Goal: Complete application form

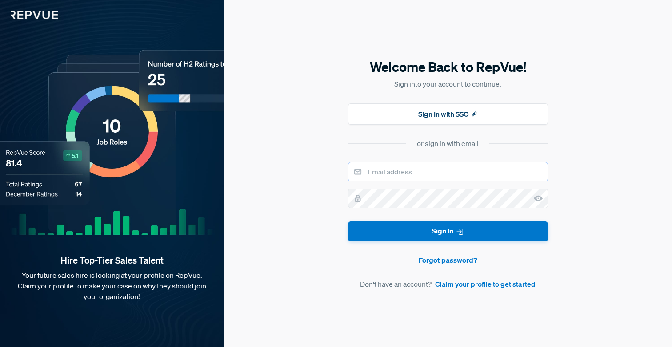
click at [432, 170] on input "email" at bounding box center [448, 172] width 200 height 20
type input "[EMAIL_ADDRESS][DOMAIN_NAME]"
click at [348, 222] on button "Sign In" at bounding box center [448, 232] width 200 height 20
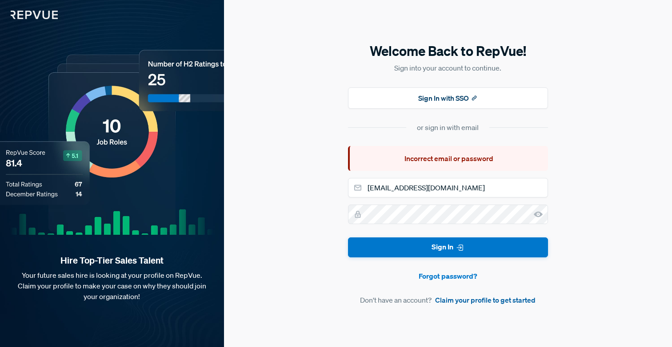
click at [498, 303] on link "Claim your profile to get started" at bounding box center [485, 300] width 100 height 11
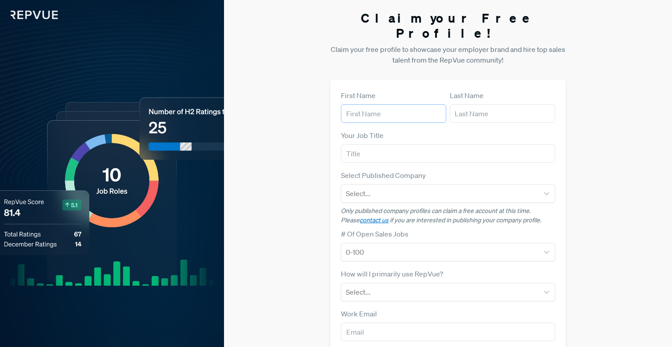
click at [383, 104] on input "text" at bounding box center [393, 113] width 105 height 19
type input "[PERSON_NAME]"
type input "[EMAIL_ADDRESS][DOMAIN_NAME]"
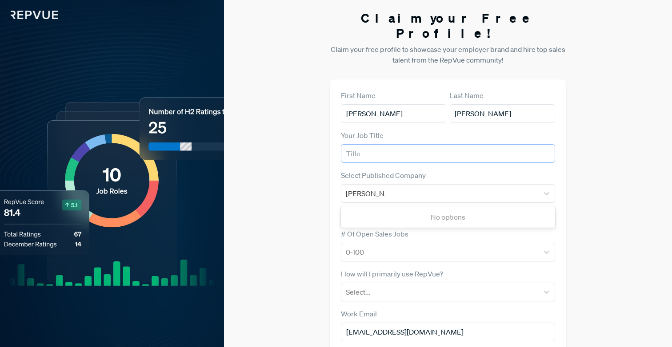
click at [413, 148] on input "text" at bounding box center [448, 153] width 214 height 19
type input "Account Executive"
click at [433, 187] on div "[PERSON_NAME]" at bounding box center [440, 193] width 188 height 12
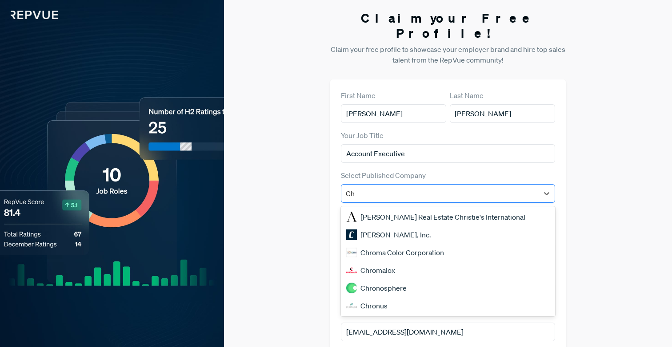
type input "C"
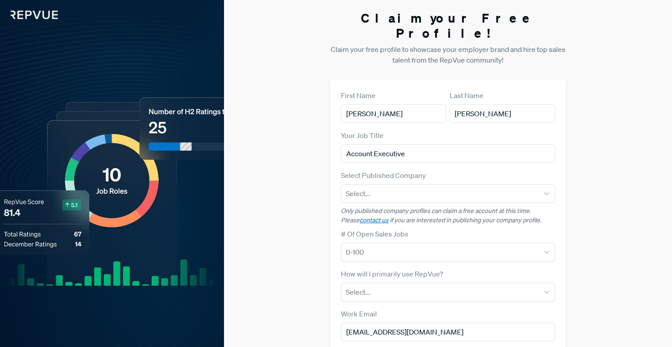
click at [313, 195] on div "Claim your Free Profile! Claim your free profile to showcase your employer bran…" at bounding box center [448, 223] width 448 height 447
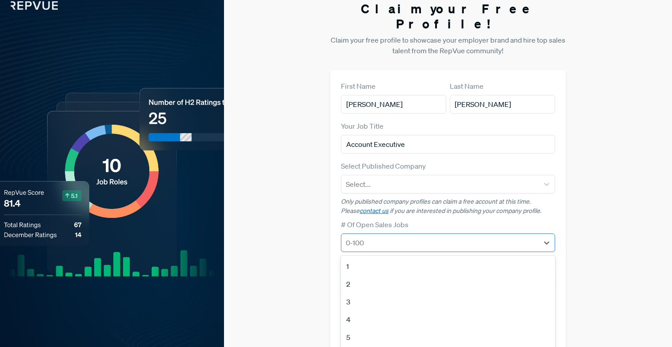
click at [365, 234] on div "0-100" at bounding box center [448, 243] width 214 height 19
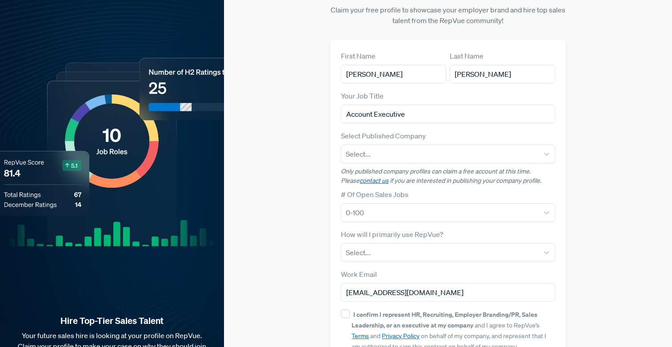
click at [392, 189] on label "# Of Open Sales Jobs" at bounding box center [375, 194] width 68 height 11
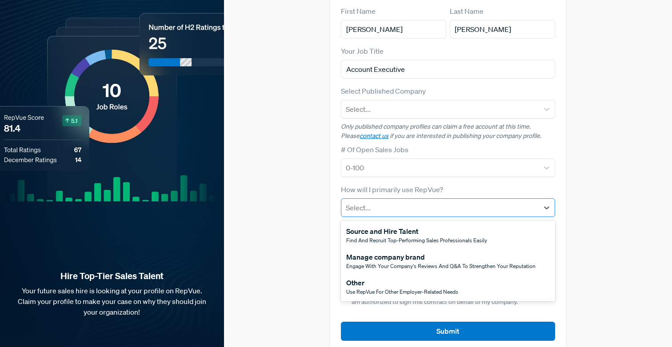
click at [390, 202] on div at bounding box center [440, 208] width 188 height 12
click at [365, 288] on span "Use RepVue for other employer-related needs" at bounding box center [402, 292] width 112 height 8
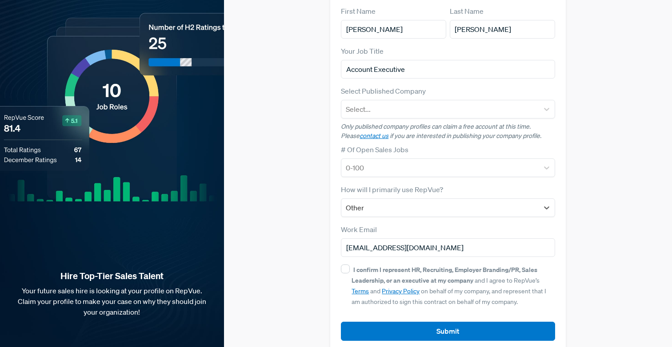
click at [362, 266] on strong "I confirm I represent HR, Recruiting, Employer Branding/PR, Sales Leadership, o…" at bounding box center [444, 275] width 186 height 19
click at [350, 265] on input "I confirm I represent HR, Recruiting, Employer Branding/PR, Sales Leadership, o…" at bounding box center [345, 269] width 9 height 9
checkbox input "true"
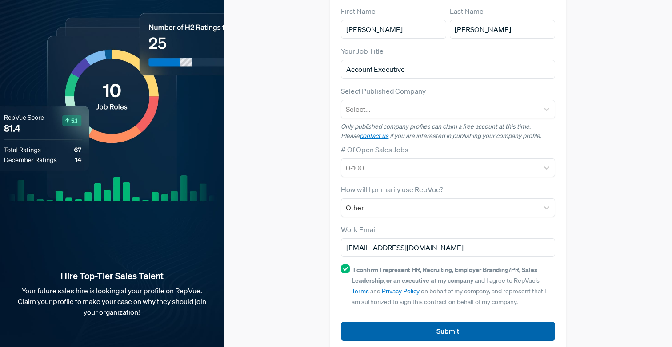
click at [411, 322] on button "Submit" at bounding box center [448, 331] width 214 height 19
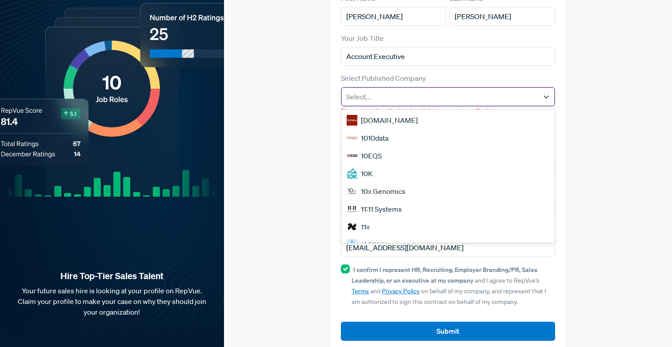
click at [385, 91] on div at bounding box center [439, 97] width 187 height 12
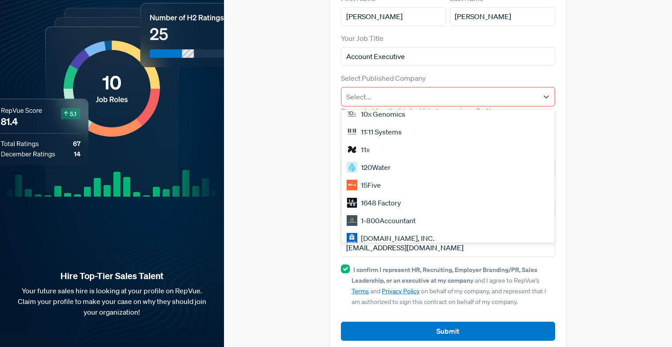
scroll to position [378, 0]
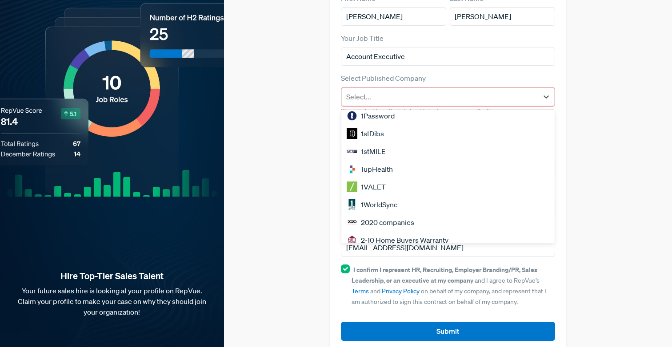
click at [273, 131] on div "Claim your Free Profile! Claim your free profile to showcase your employer bran…" at bounding box center [448, 133] width 448 height 460
